Goal: Find specific page/section

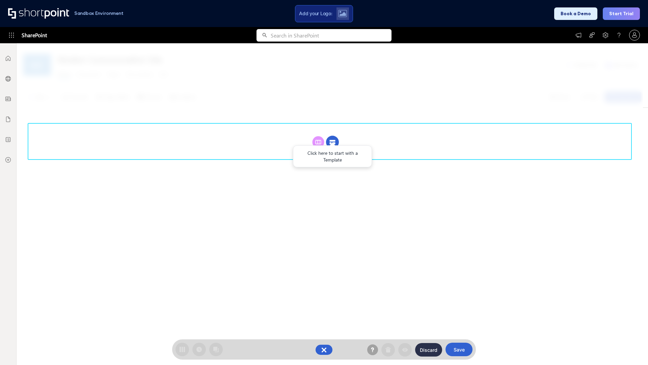
click at [332, 142] on circle at bounding box center [332, 142] width 13 height 13
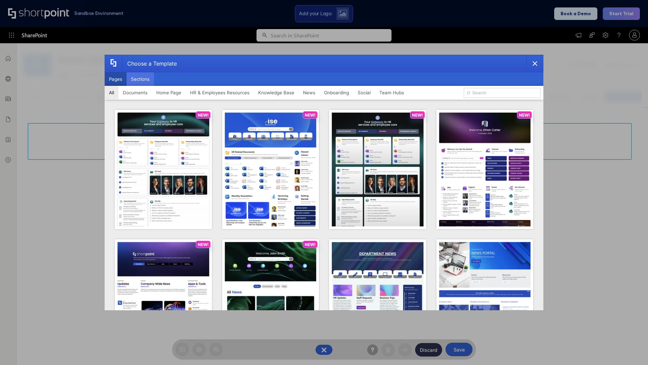
click at [140, 79] on button "Sections" at bounding box center [140, 79] width 27 height 14
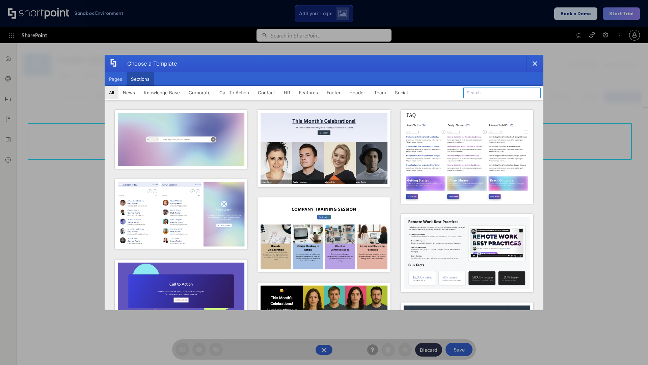
type input "Service Block 2"
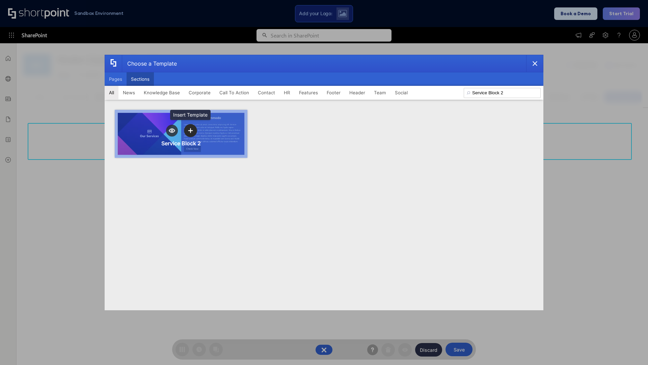
click at [190, 130] on icon "template selector" at bounding box center [190, 130] width 5 height 5
